Goal: Browse casually

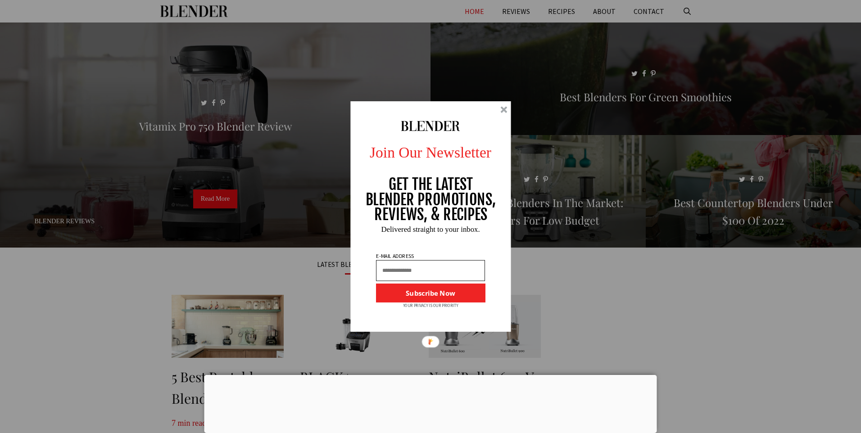
click at [501, 109] on div at bounding box center [503, 109] width 7 height 7
